Goal: Task Accomplishment & Management: Manage account settings

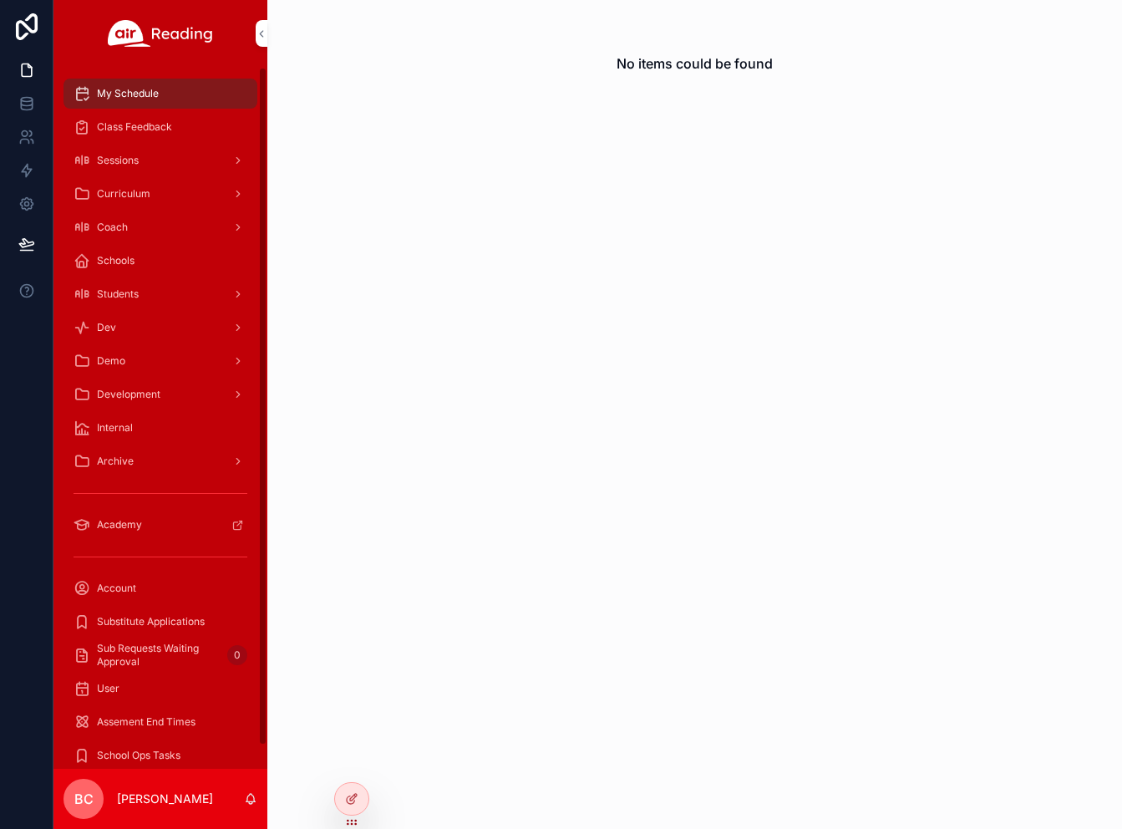
click at [170, 355] on div "Demo" at bounding box center [161, 361] width 174 height 27
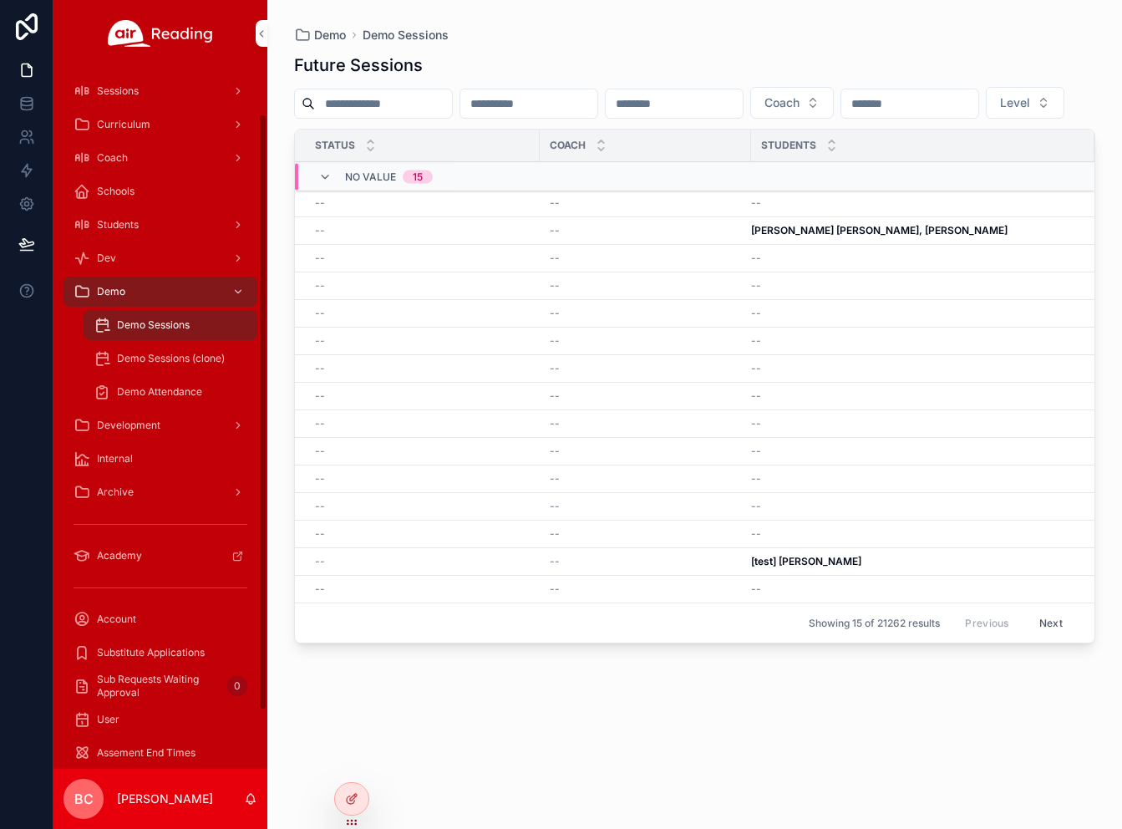
scroll to position [124, 0]
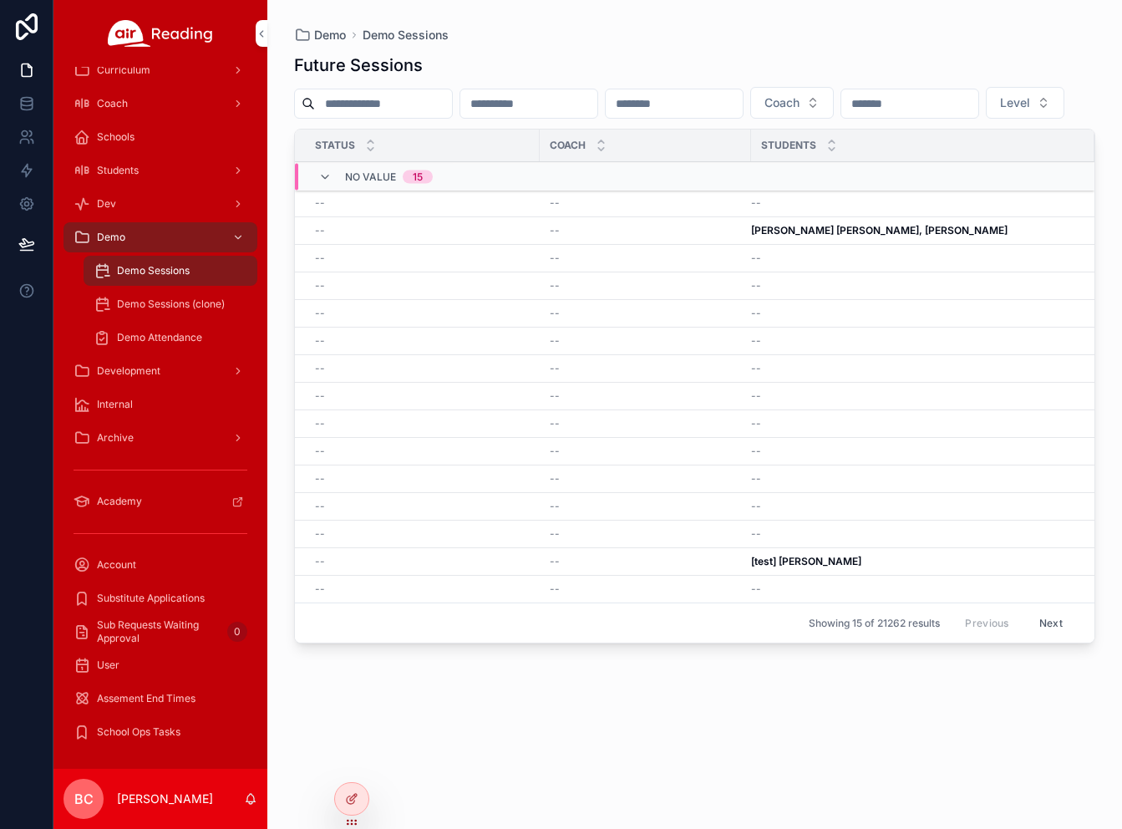
click at [0, 0] on icon at bounding box center [0, 0] width 0 height 0
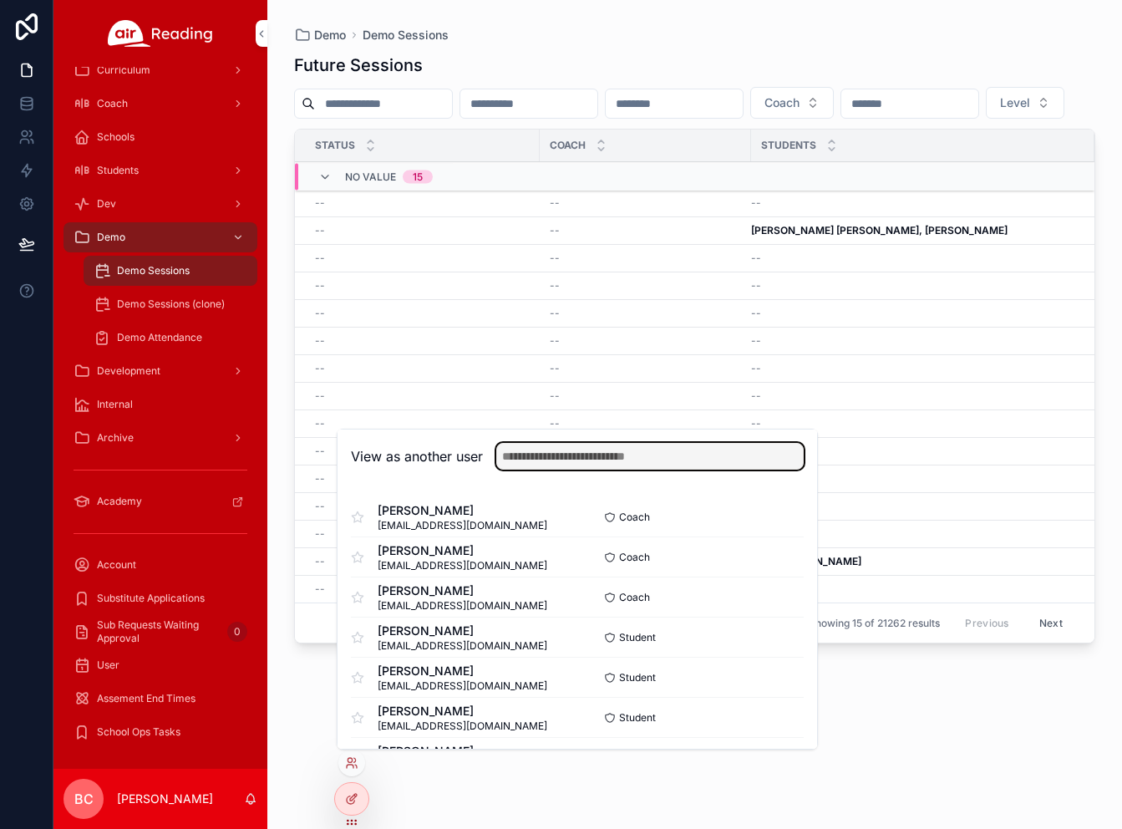
click at [568, 456] on input "text" at bounding box center [649, 456] width 307 height 27
type input "*******"
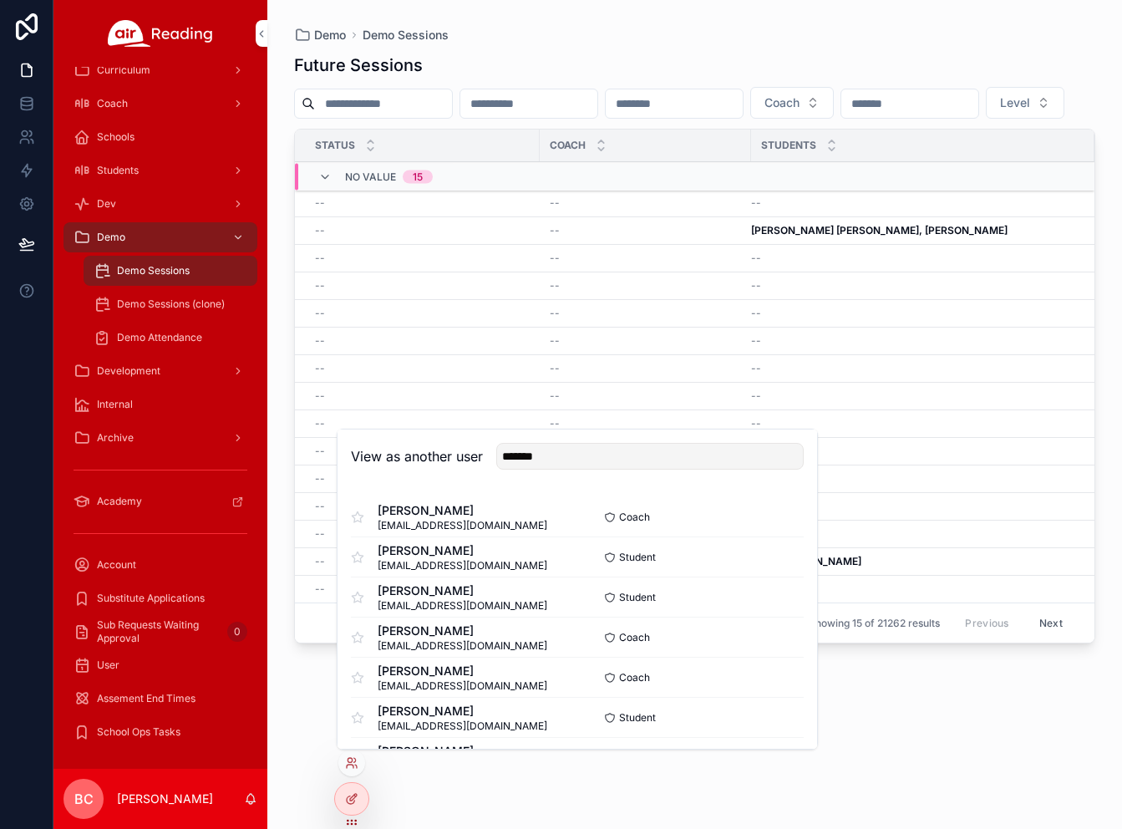
click at [0, 0] on button "Select" at bounding box center [0, 0] width 0 height 0
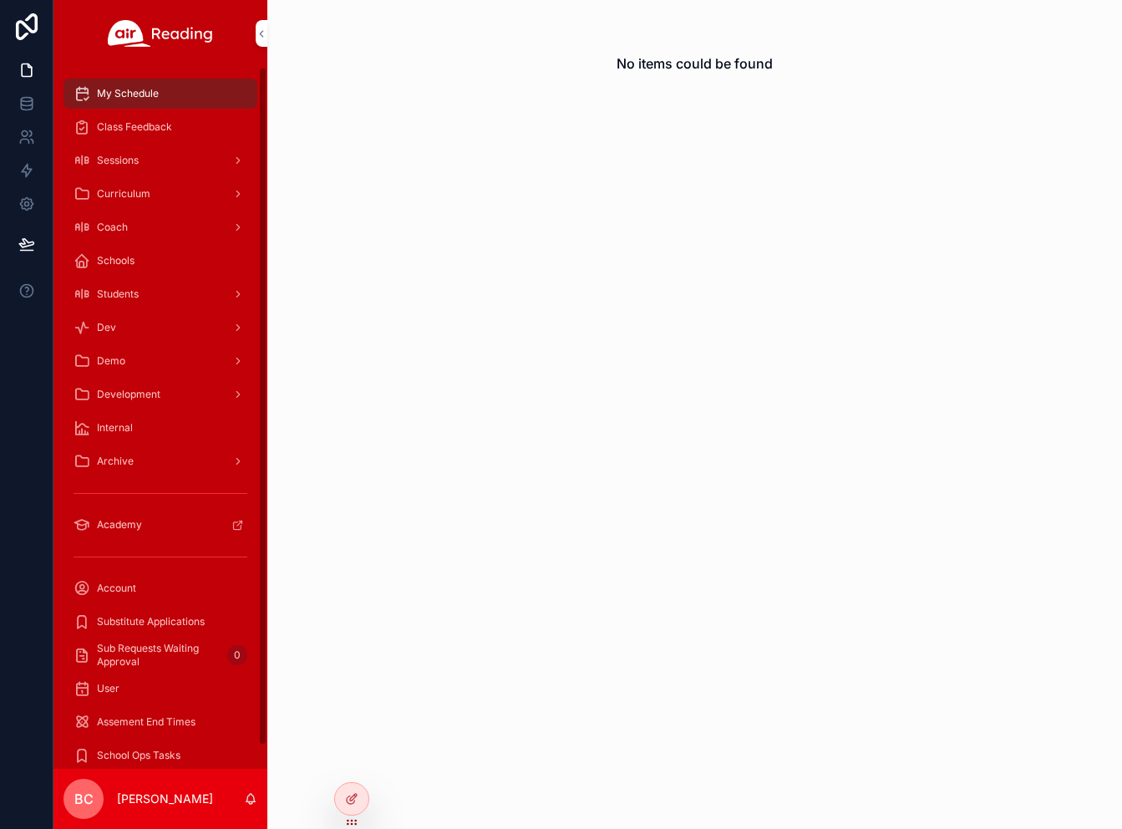
click at [243, 360] on icon "scrollable content" at bounding box center [238, 361] width 12 height 12
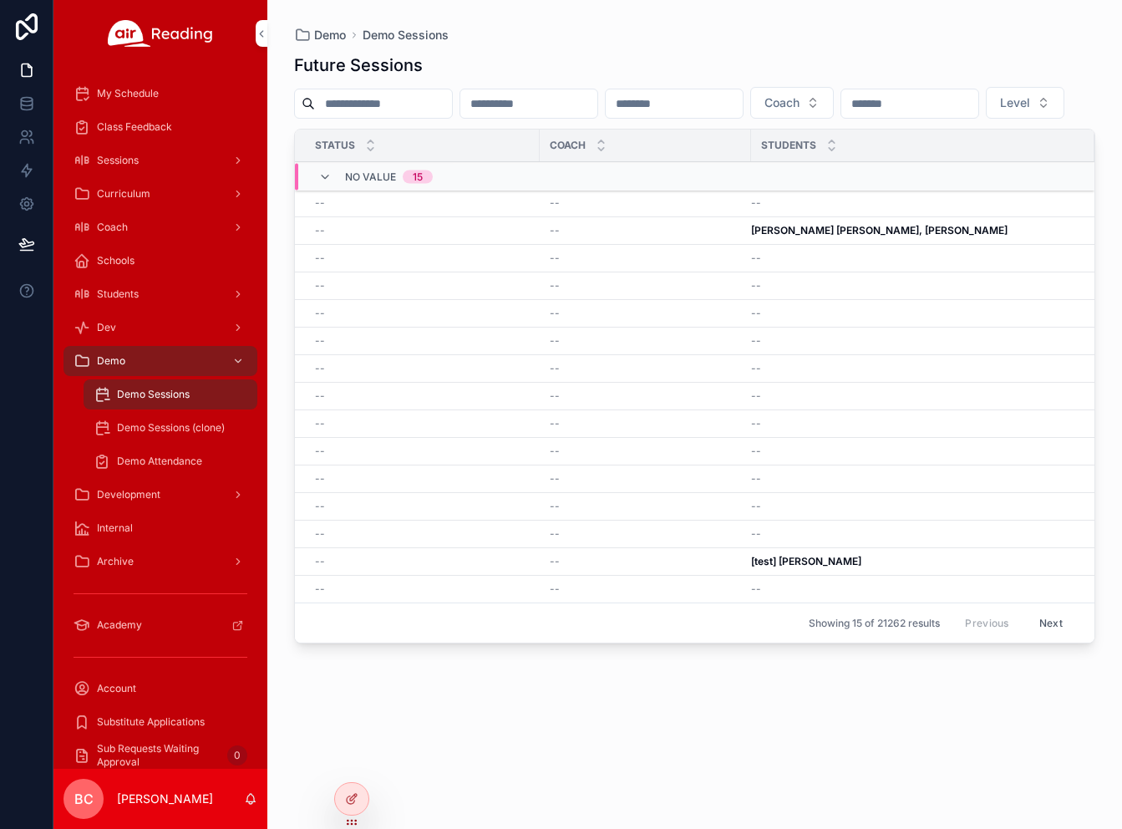
click at [188, 429] on span "Demo Sessions (clone)" at bounding box center [171, 427] width 108 height 13
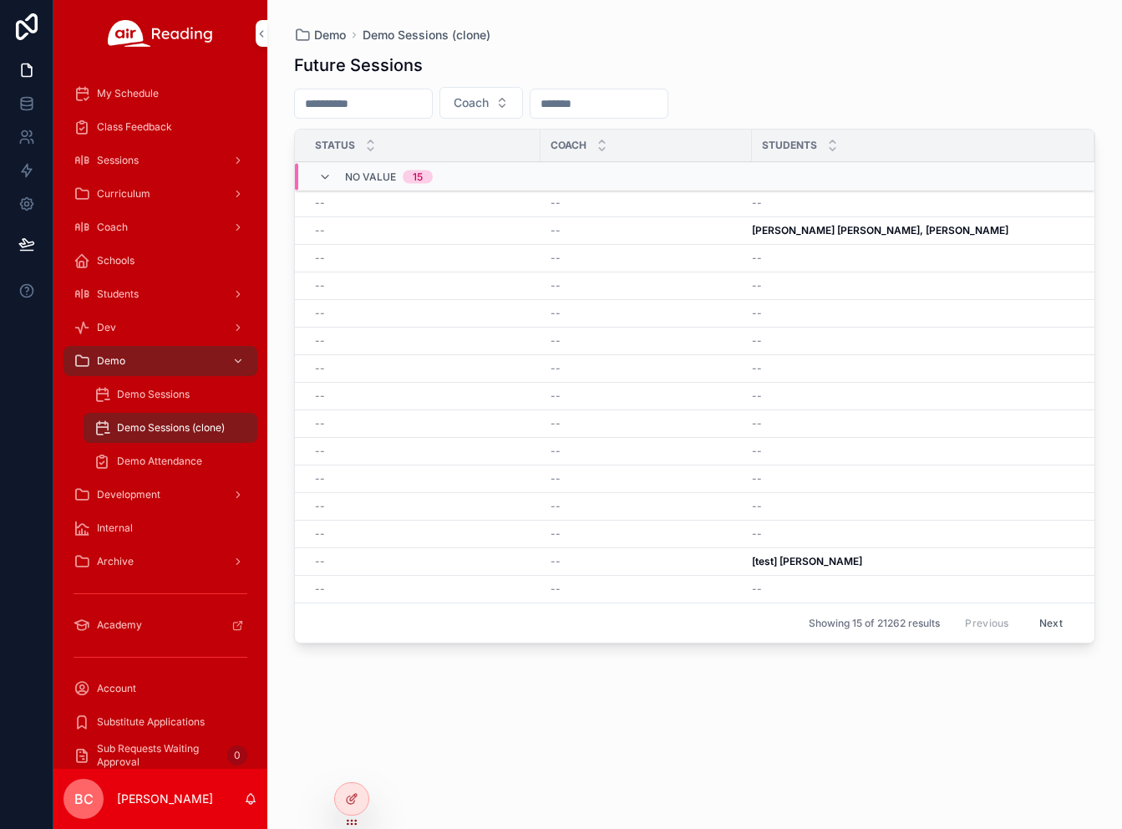
click at [159, 456] on span "Demo Attendance" at bounding box center [159, 460] width 85 height 13
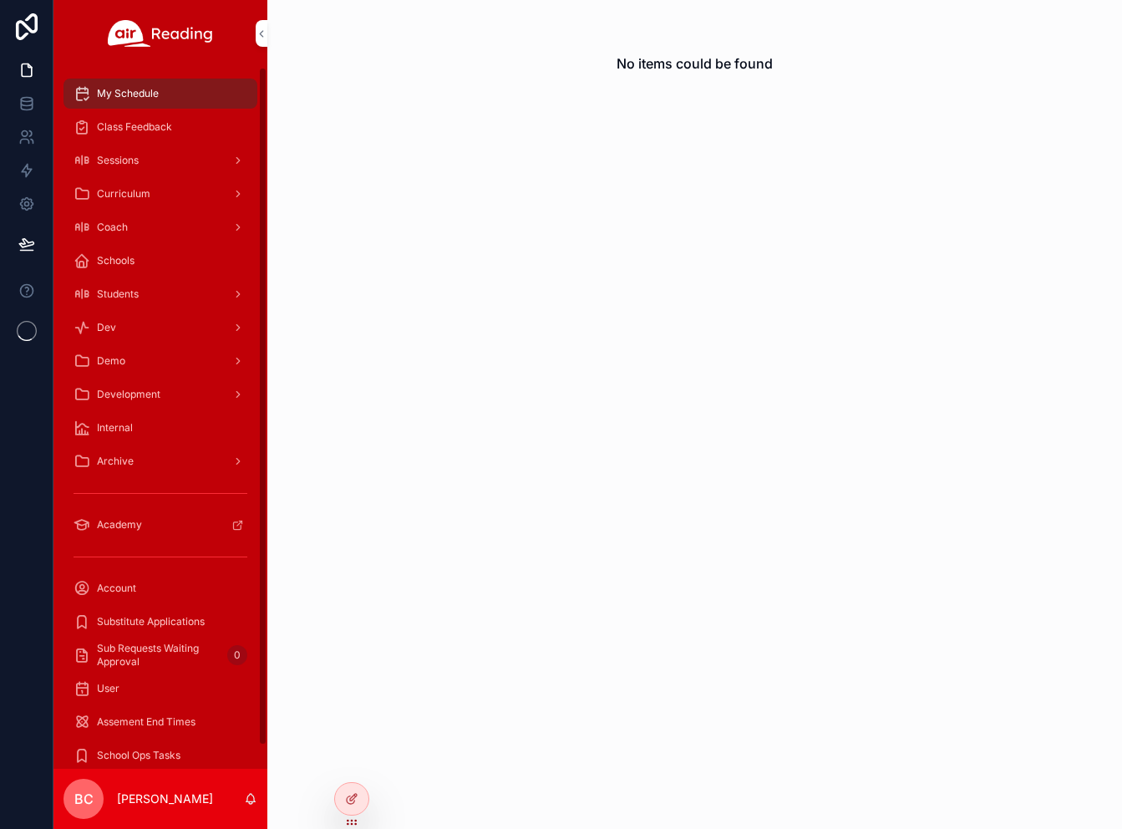
click at [0, 0] on icon at bounding box center [0, 0] width 0 height 0
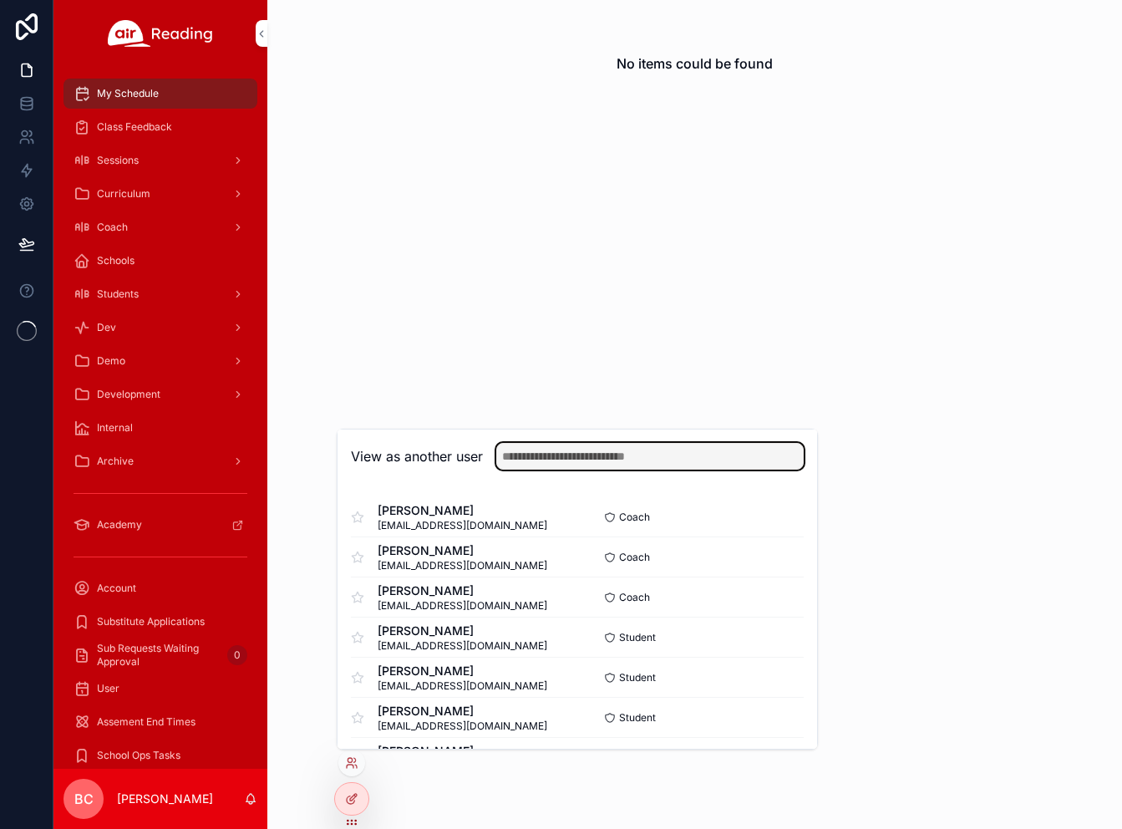
click at [581, 461] on input "text" at bounding box center [649, 456] width 307 height 27
type input "********"
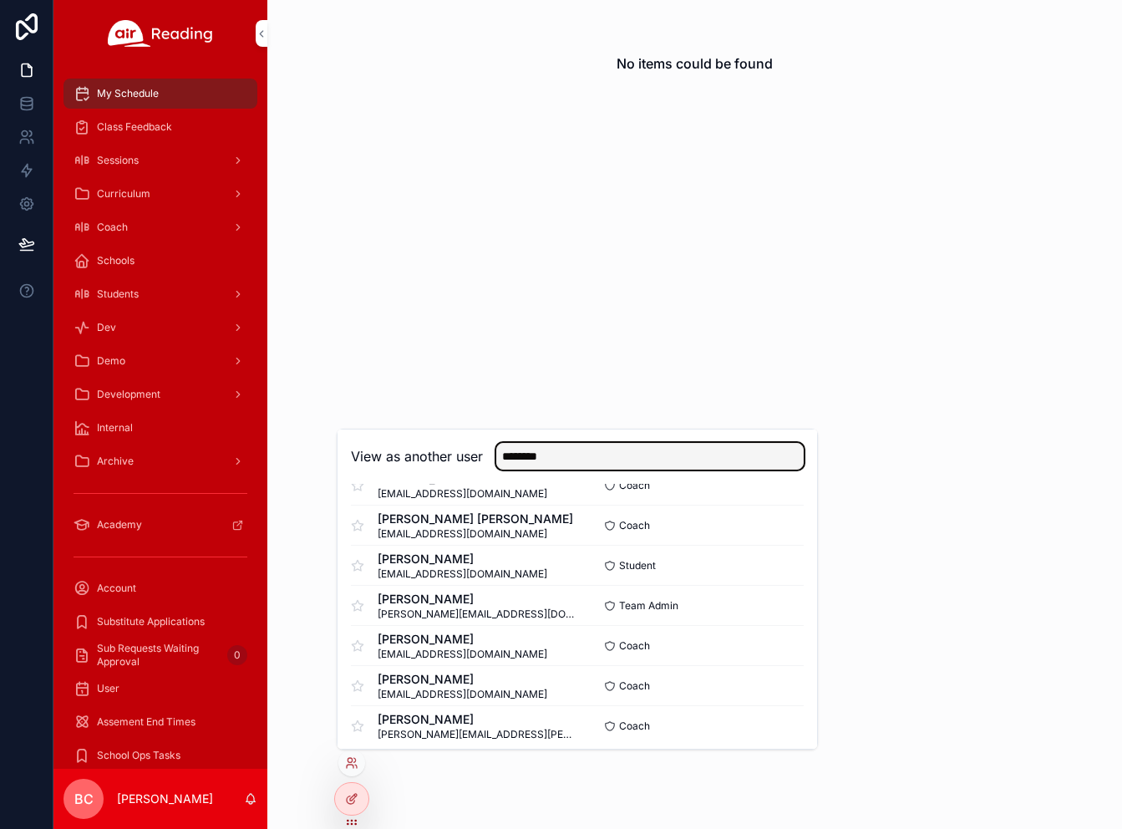
scroll to position [234, 0]
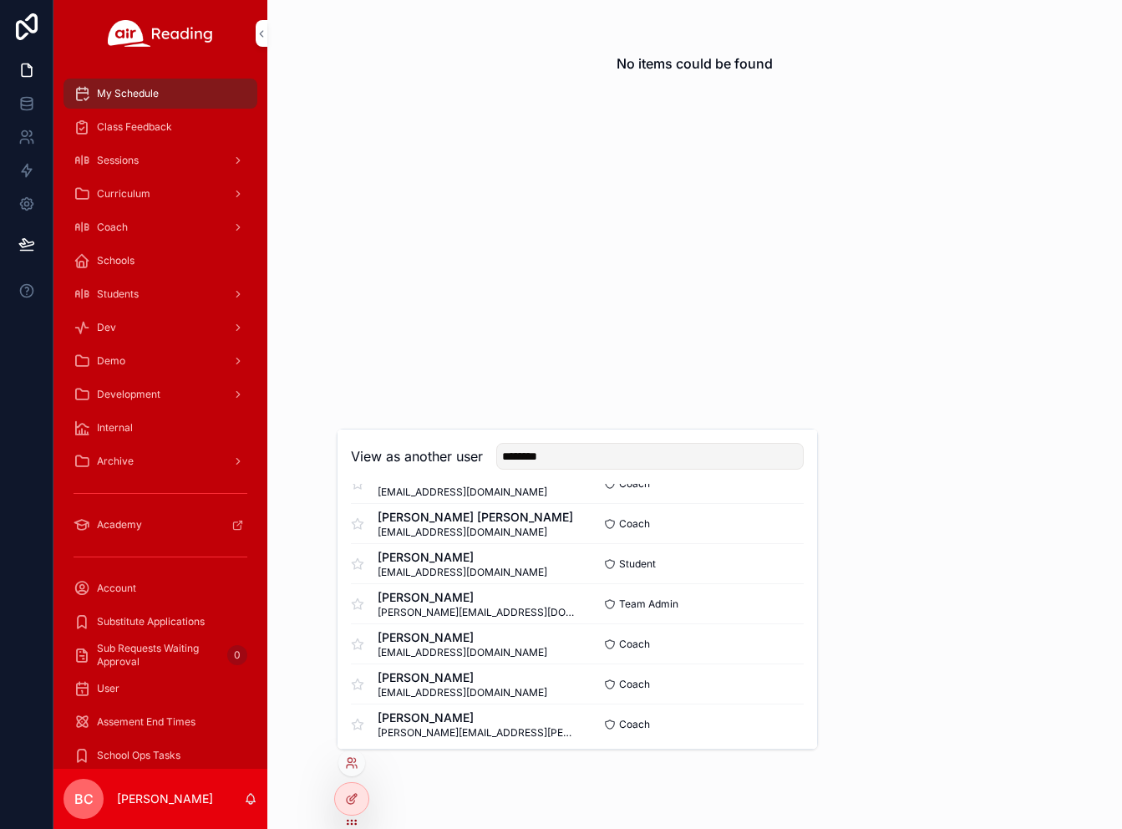
click at [0, 0] on button "Select" at bounding box center [0, 0] width 0 height 0
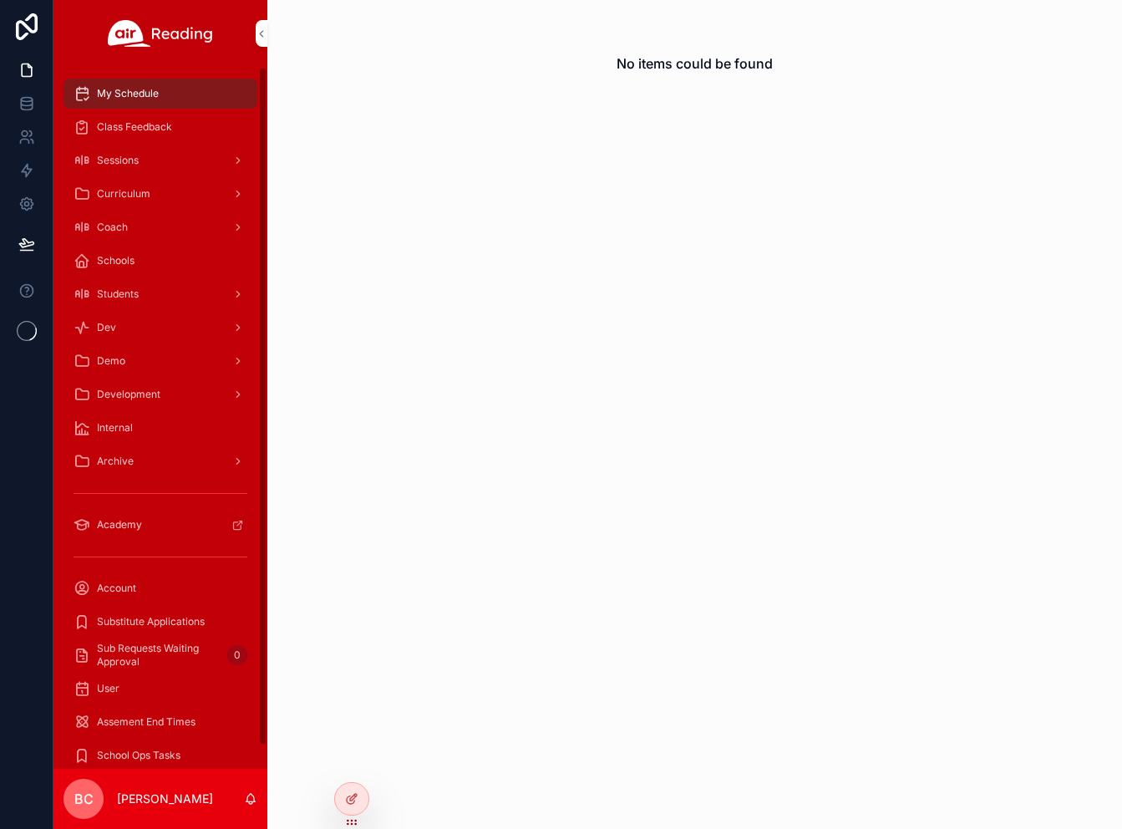
scroll to position [23, 0]
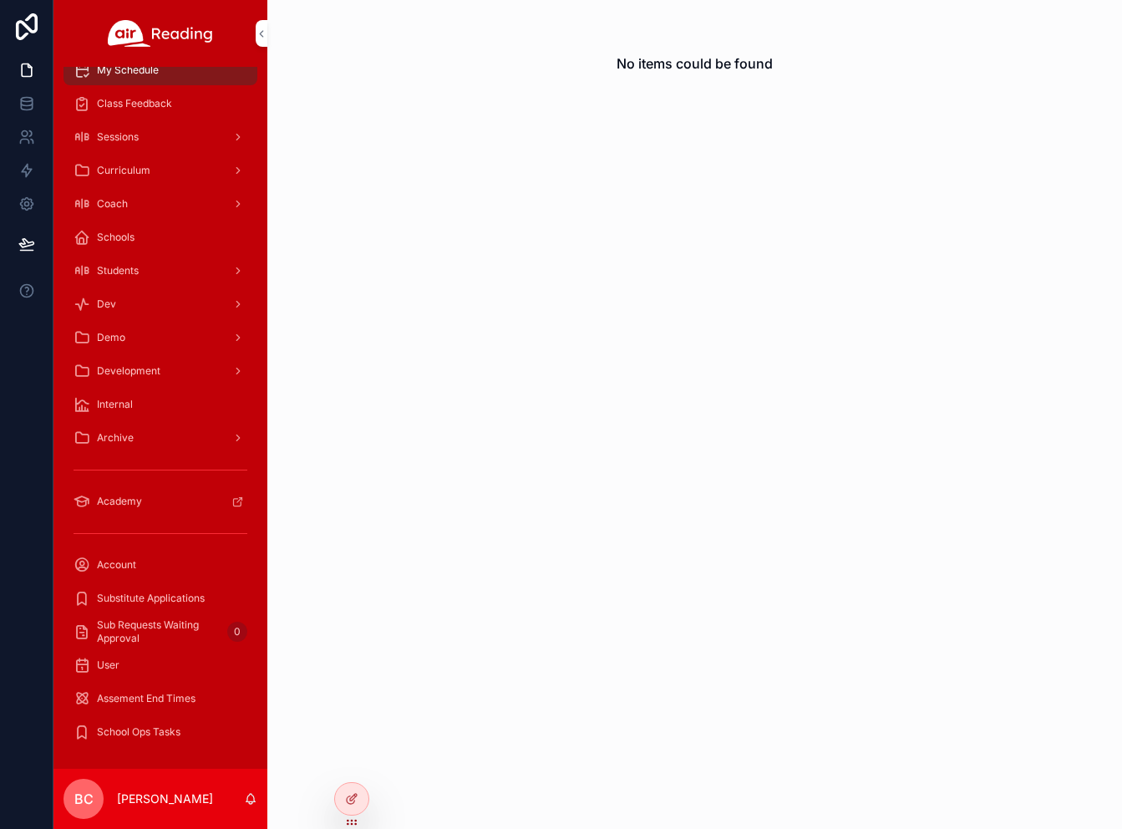
click at [0, 0] on div at bounding box center [0, 0] width 0 height 0
click at [0, 0] on icon at bounding box center [0, 0] width 0 height 0
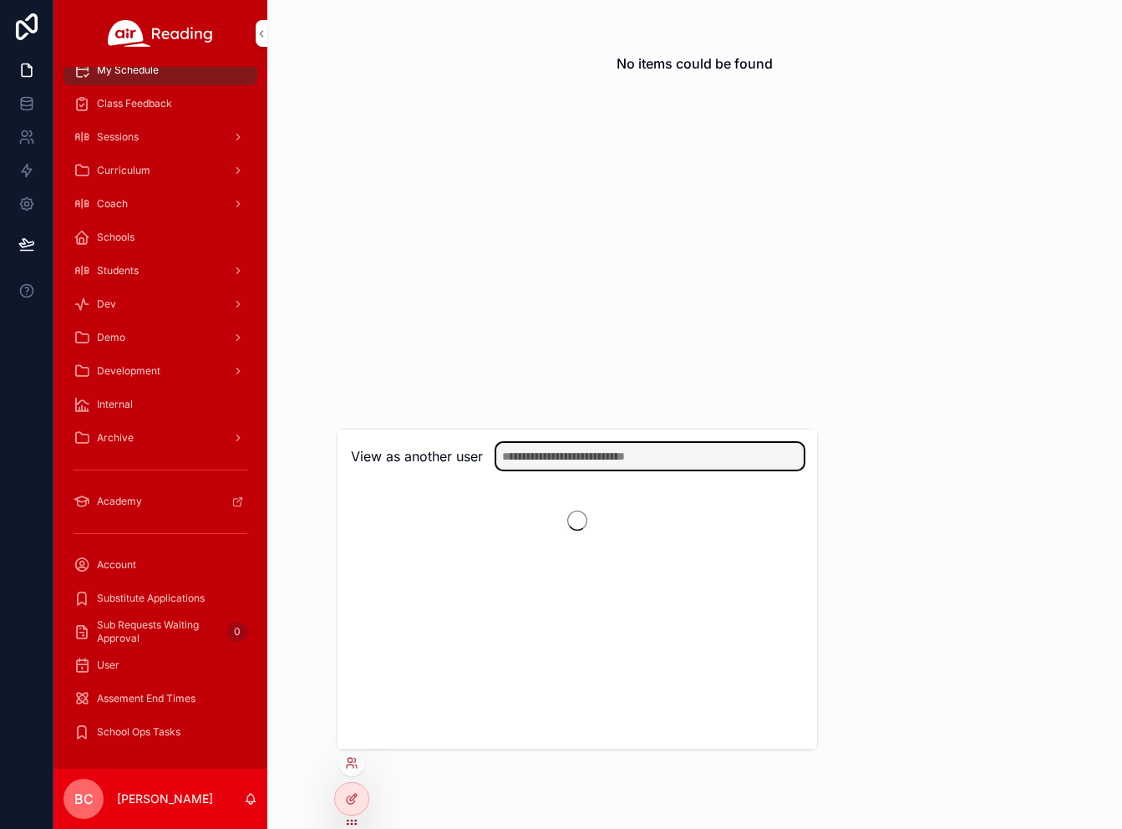
click at [555, 460] on input "text" at bounding box center [649, 456] width 307 height 27
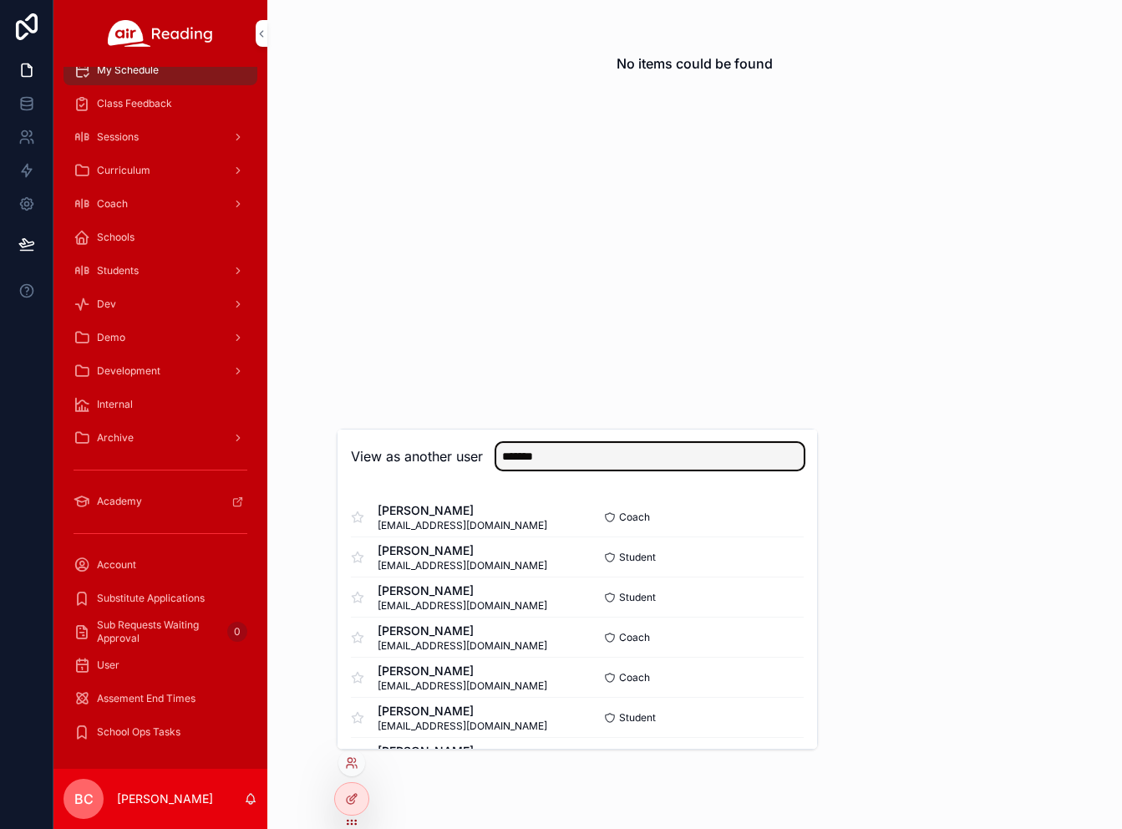
type input "*******"
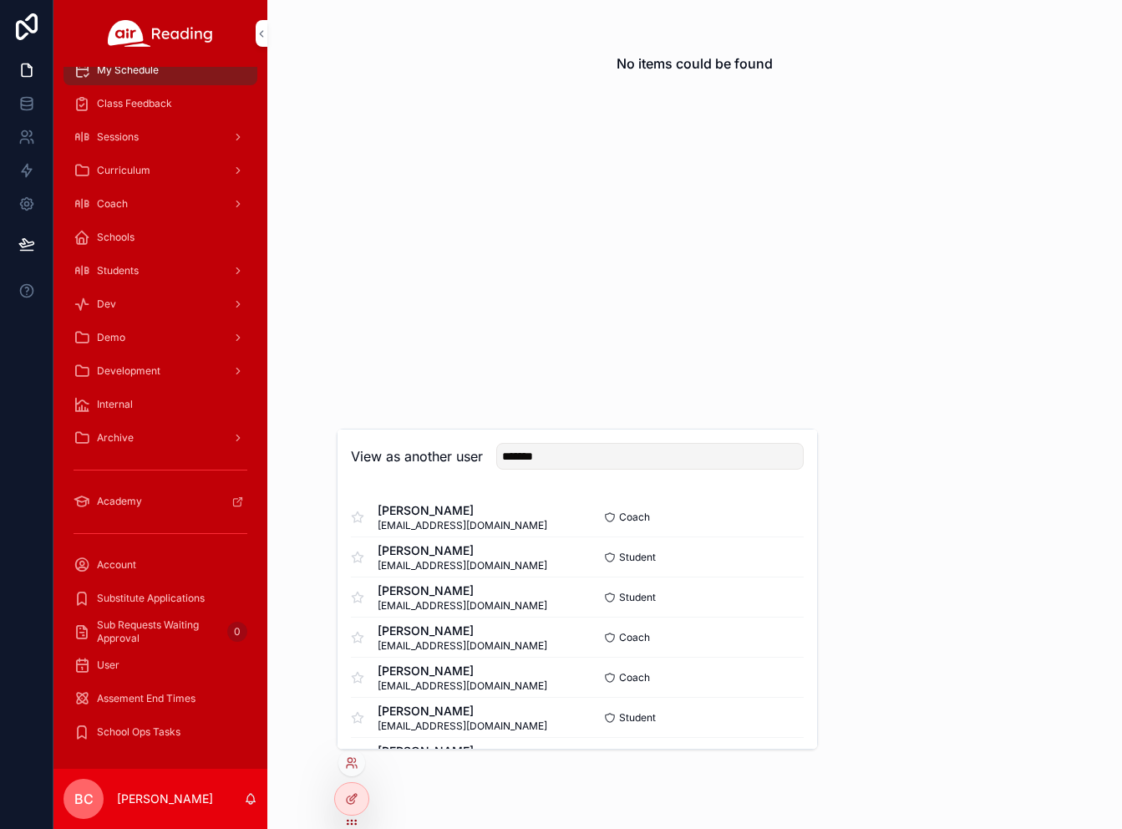
click at [0, 0] on button "Select" at bounding box center [0, 0] width 0 height 0
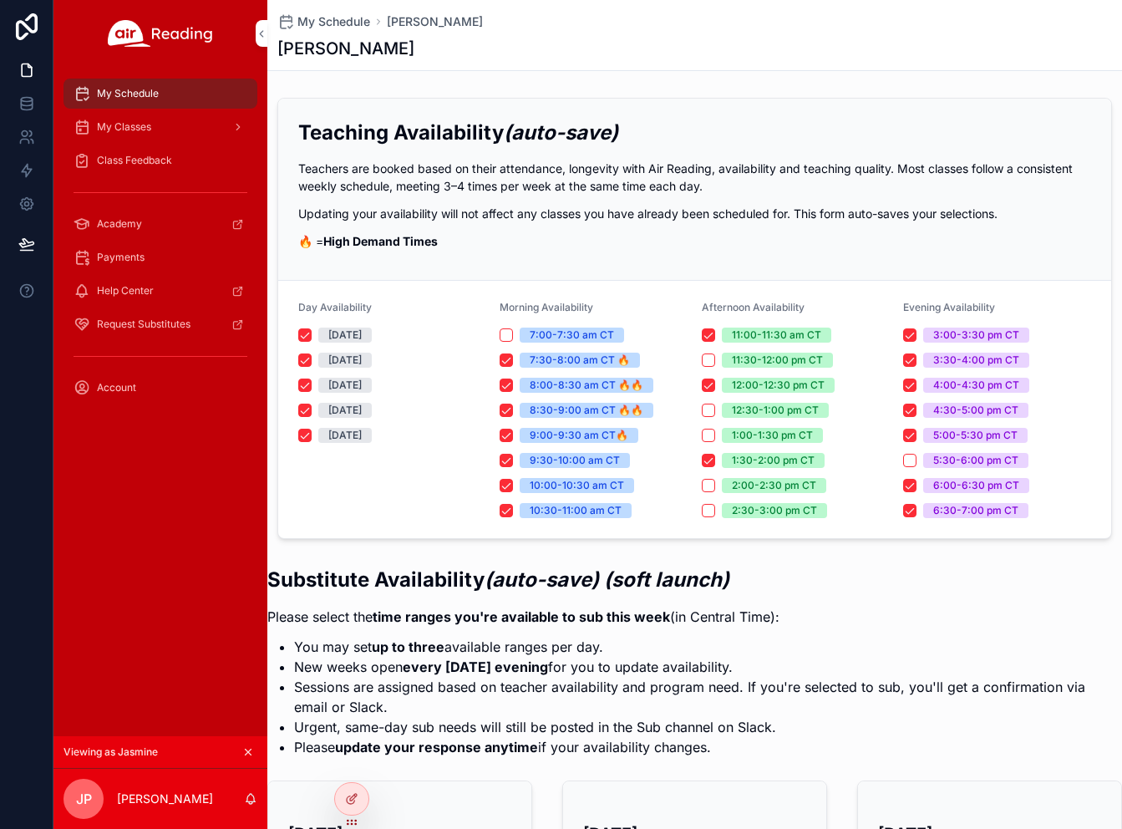
click at [205, 119] on div "My Classes" at bounding box center [161, 127] width 174 height 27
